Goal: Information Seeking & Learning: Learn about a topic

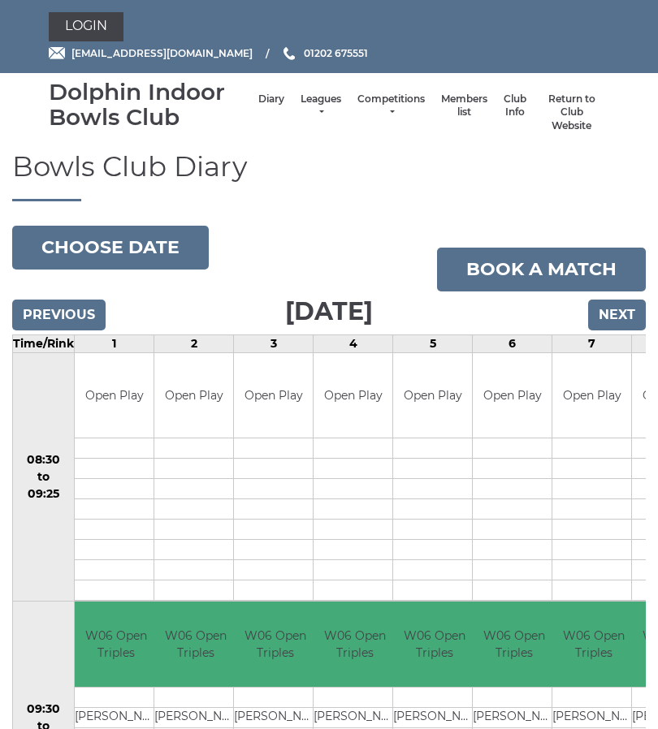
click at [305, 111] on link "Leagues" at bounding box center [320, 106] width 41 height 27
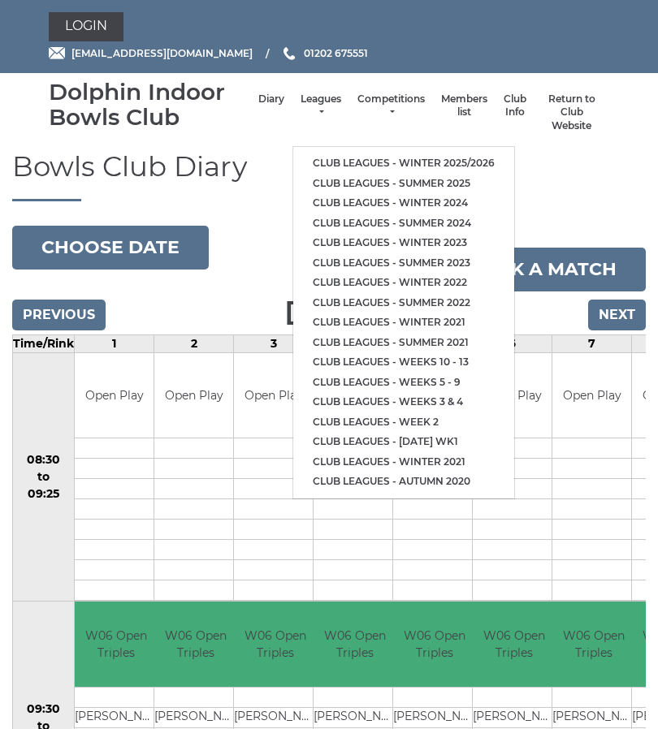
click at [411, 158] on link "Club leagues - Winter 2025/2026" at bounding box center [403, 163] width 221 height 20
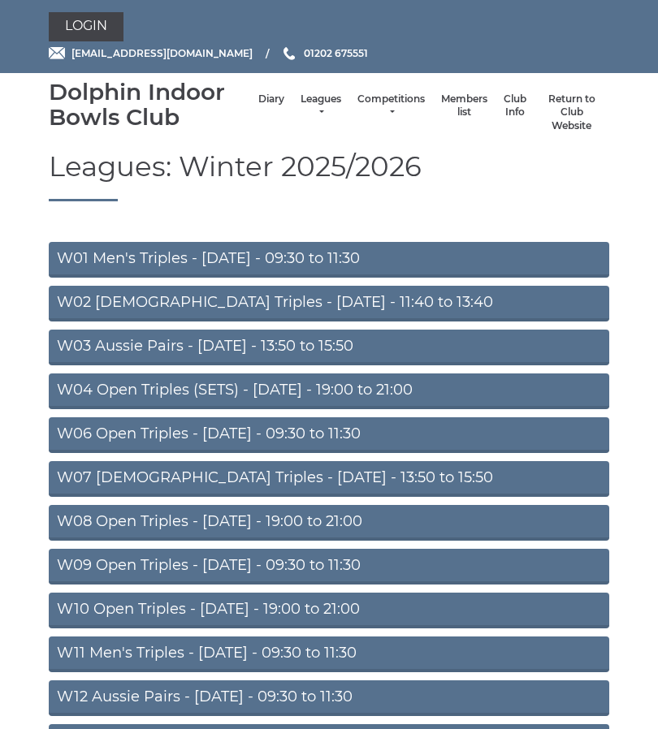
click at [303, 255] on link "W01 Men's Triples - Monday - 09:30 to 11:30" at bounding box center [329, 260] width 560 height 36
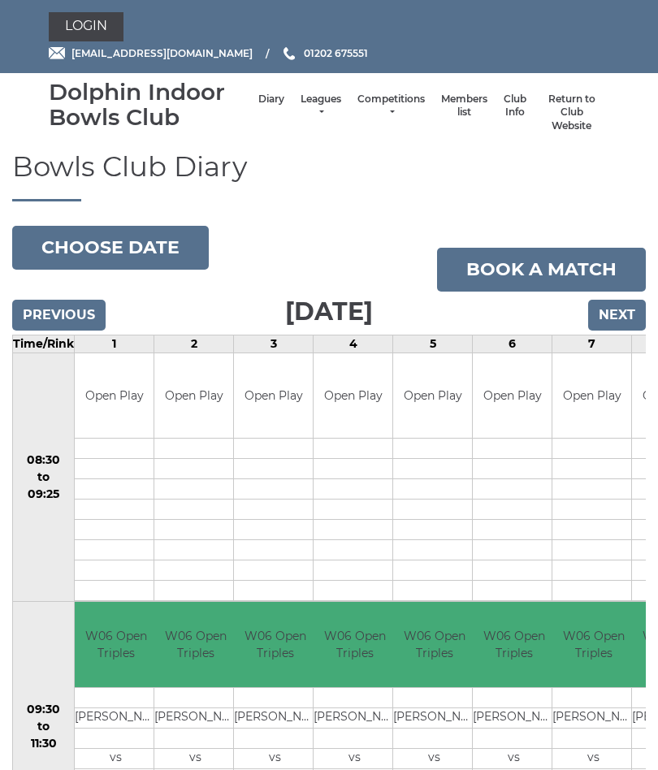
click at [312, 111] on link "Leagues" at bounding box center [320, 106] width 41 height 27
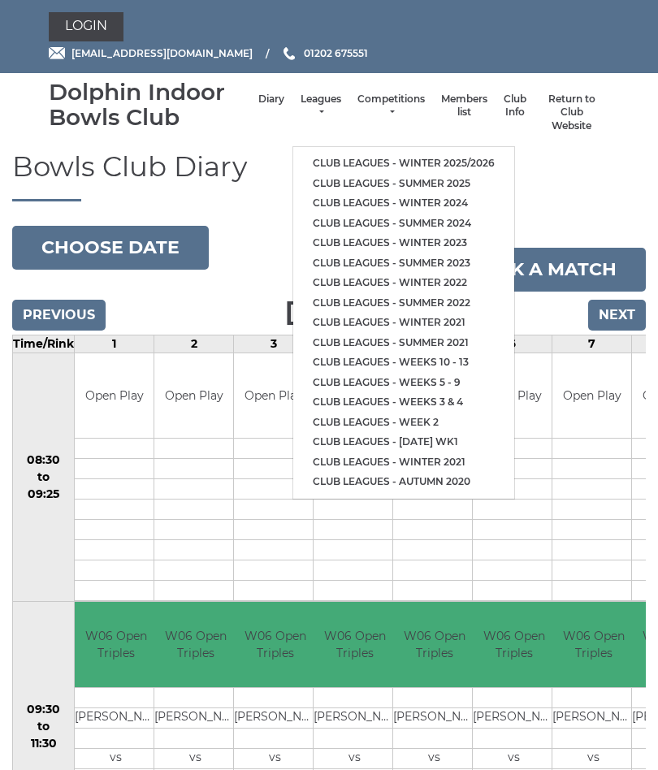
click at [408, 161] on link "Club leagues - Winter 2025/2026" at bounding box center [403, 163] width 221 height 20
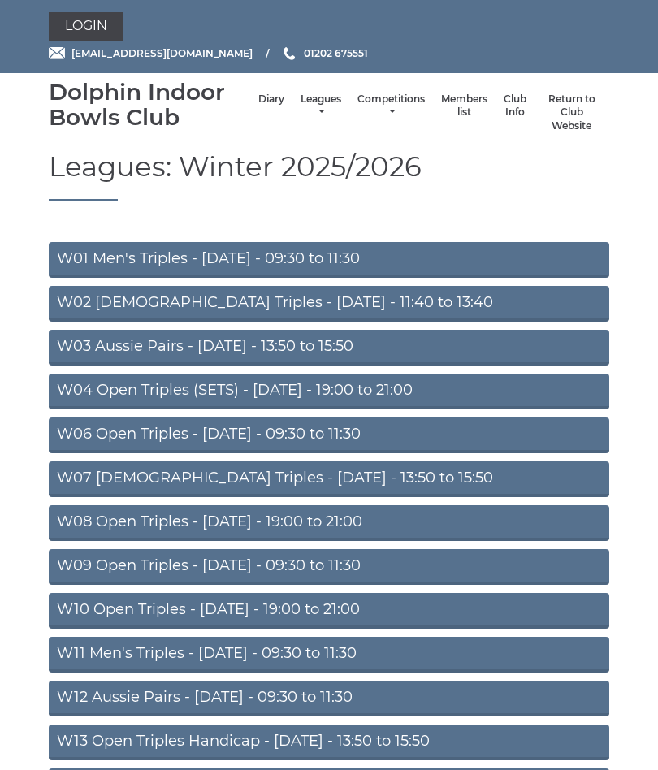
click at [297, 436] on link "W06 Open Triples - [DATE] - 09:30 to 11:30" at bounding box center [329, 435] width 560 height 36
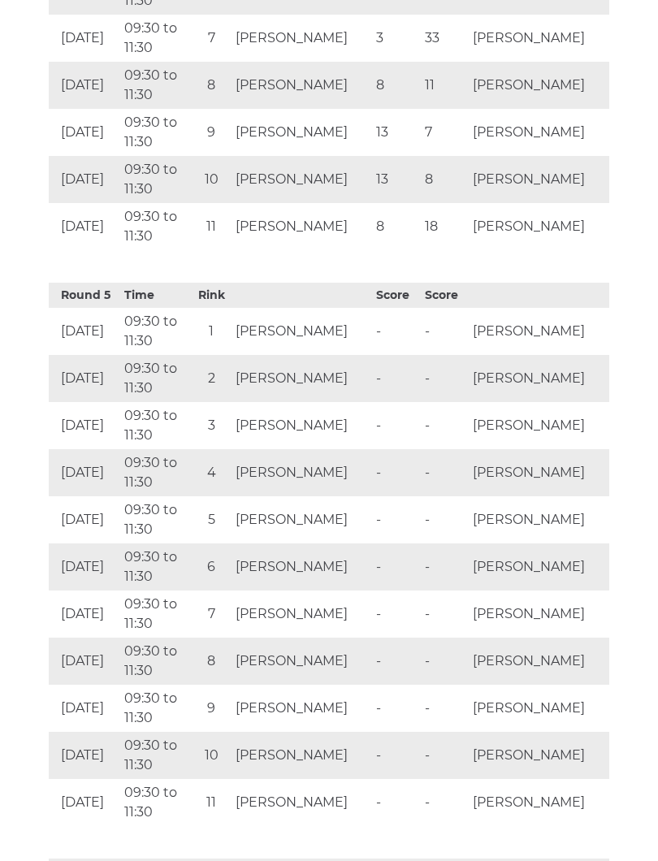
scroll to position [3240, 0]
